Goal: Use online tool/utility: Utilize a website feature to perform a specific function

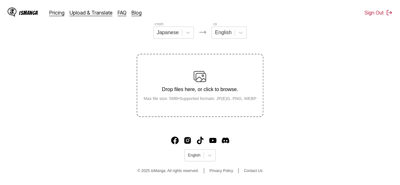
scroll to position [82, 0]
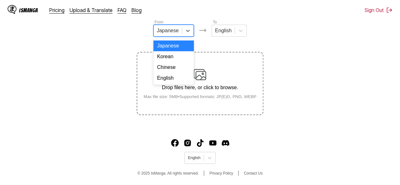
click at [175, 33] on div at bounding box center [168, 30] width 22 height 7
click at [171, 83] on div "English" at bounding box center [173, 78] width 40 height 11
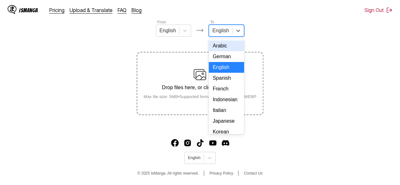
click at [228, 34] on div "English" at bounding box center [220, 30] width 23 height 9
click at [223, 105] on div "Indonesian" at bounding box center [226, 99] width 35 height 11
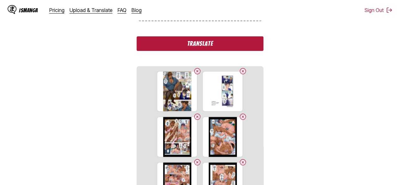
scroll to position [177, 0]
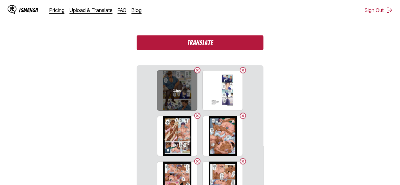
click at [175, 92] on h6 "1.jpg" at bounding box center [177, 91] width 8 height 4
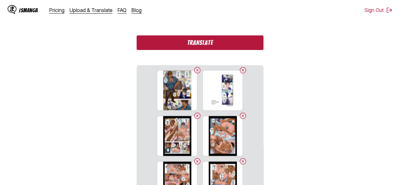
click at [186, 47] on button "Translate" at bounding box center [200, 42] width 126 height 15
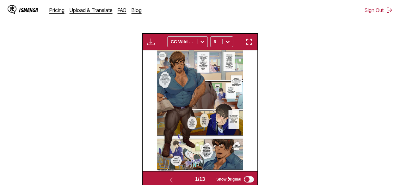
scroll to position [150, 0]
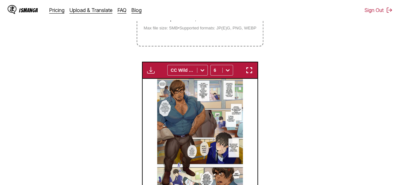
click at [252, 69] on img "button" at bounding box center [249, 70] width 8 height 8
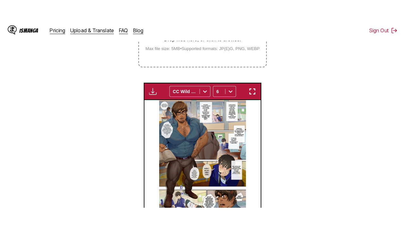
scroll to position [78, 0]
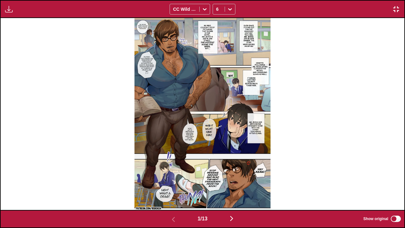
click at [231, 180] on img "button" at bounding box center [232, 218] width 8 height 8
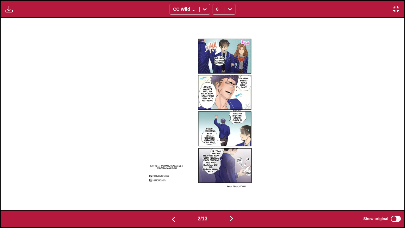
click at [231, 180] on img "button" at bounding box center [232, 218] width 8 height 8
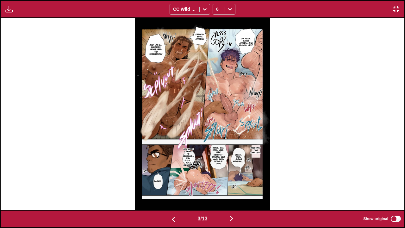
click at [231, 180] on img "button" at bounding box center [232, 218] width 8 height 8
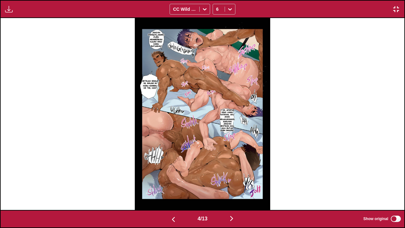
click at [231, 180] on img "button" at bounding box center [232, 218] width 8 height 8
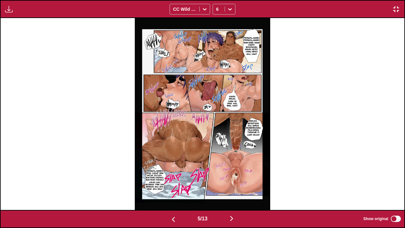
click at [231, 180] on img "button" at bounding box center [232, 218] width 8 height 8
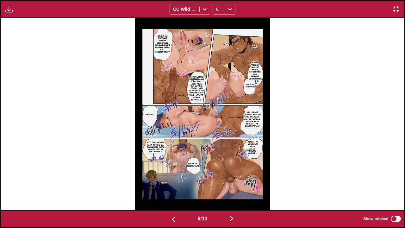
click at [231, 180] on img "button" at bounding box center [232, 218] width 8 height 8
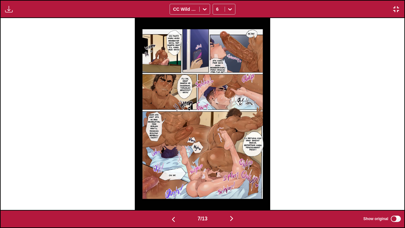
click at [231, 180] on img "button" at bounding box center [232, 218] width 8 height 8
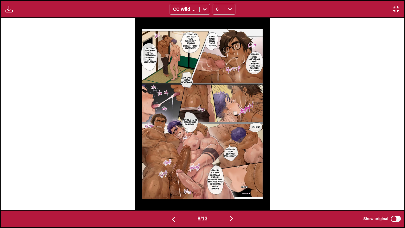
click at [231, 180] on img "button" at bounding box center [232, 218] width 8 height 8
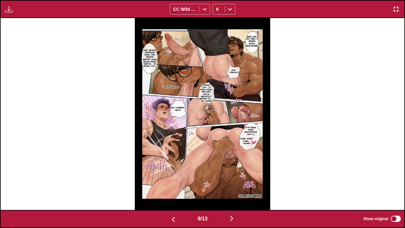
click at [231, 180] on img "button" at bounding box center [232, 218] width 8 height 8
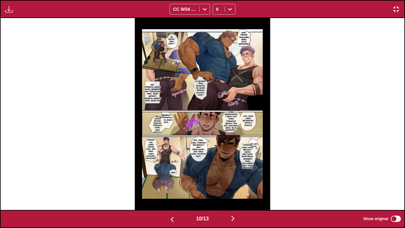
click at [395, 12] on img "button" at bounding box center [396, 9] width 8 height 8
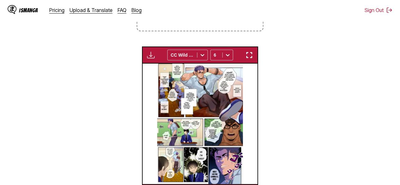
scroll to position [0, 1033]
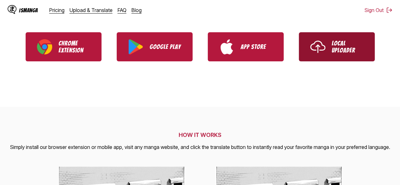
click at [333, 50] on p "Local Uploader" at bounding box center [348, 47] width 32 height 14
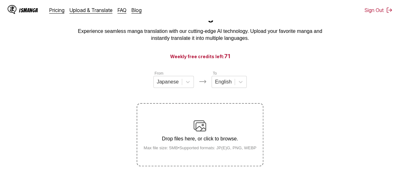
scroll to position [63, 0]
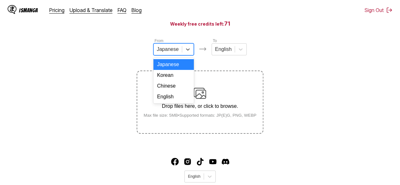
click at [180, 49] on div "Japanese" at bounding box center [168, 49] width 28 height 9
drag, startPoint x: 176, startPoint y: 91, endPoint x: 207, endPoint y: 72, distance: 36.2
click at [176, 91] on div "Chinese" at bounding box center [173, 86] width 40 height 11
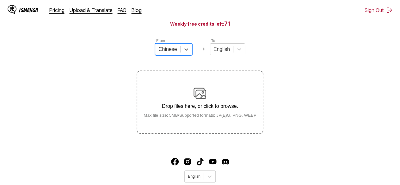
click at [221, 60] on div "From option Chinese, selected. Chinese To English Drop files here, or click to …" at bounding box center [200, 86] width 126 height 96
click at [219, 53] on div at bounding box center [221, 49] width 16 height 7
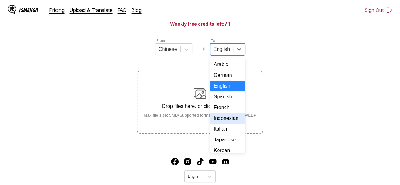
click at [225, 124] on div "Indonesian" at bounding box center [227, 118] width 35 height 11
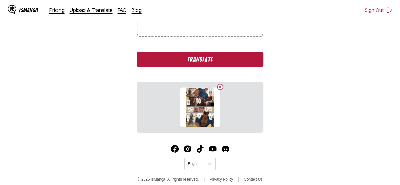
scroll to position [167, 0]
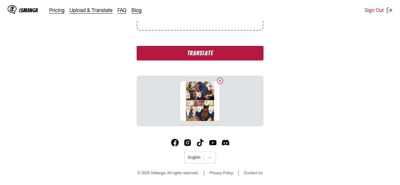
click at [192, 57] on button "Translate" at bounding box center [200, 53] width 126 height 15
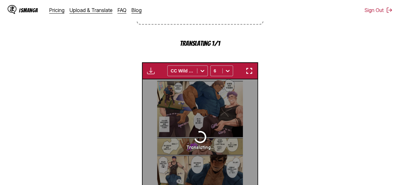
scroll to position [212, 0]
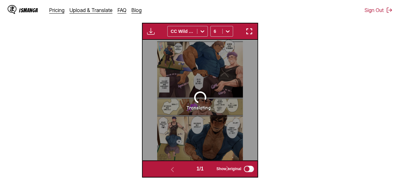
click at [249, 35] on img "button" at bounding box center [249, 32] width 8 height 8
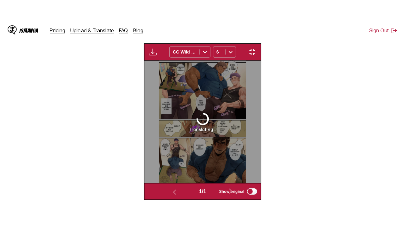
scroll to position [78, 0]
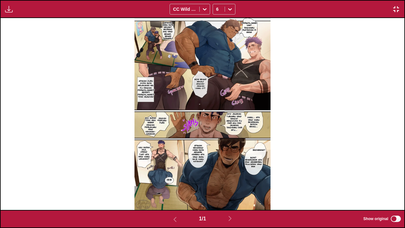
click at [394, 9] on img "button" at bounding box center [396, 9] width 8 height 8
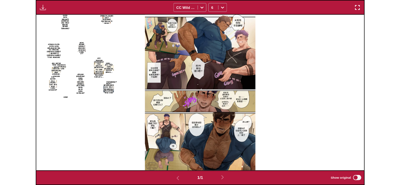
scroll to position [166, 0]
